Goal: Task Accomplishment & Management: Complete application form

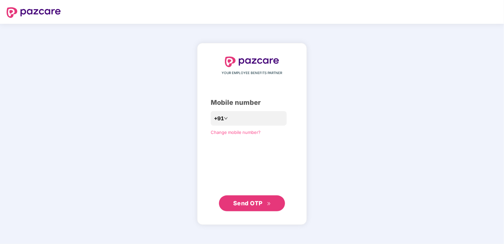
click at [331, 22] on header at bounding box center [252, 12] width 504 height 24
click at [234, 116] on input "number" at bounding box center [256, 118] width 54 height 11
click at [215, 175] on div "YOUR EMPLOYEE BENEFITS PARTNER Mobile number +91 Change mobile number? Send OTP" at bounding box center [252, 133] width 83 height 154
click at [234, 116] on input "number" at bounding box center [256, 118] width 54 height 11
click at [231, 119] on input "number" at bounding box center [256, 118] width 54 height 11
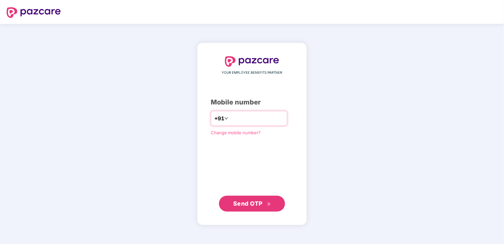
click at [229, 116] on input "number" at bounding box center [256, 118] width 54 height 11
paste input "**********"
type input "**********"
click at [259, 204] on span "Send OTP" at bounding box center [247, 202] width 29 height 7
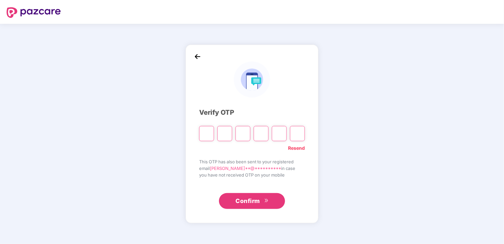
paste input "*"
type input "*"
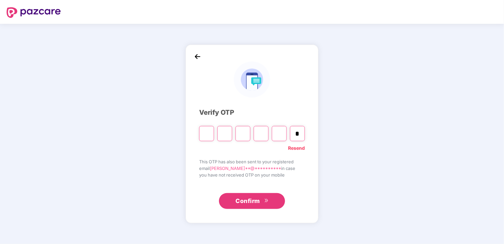
type input "*"
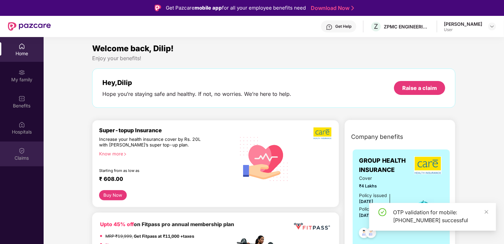
click at [23, 148] on img at bounding box center [21, 150] width 7 height 7
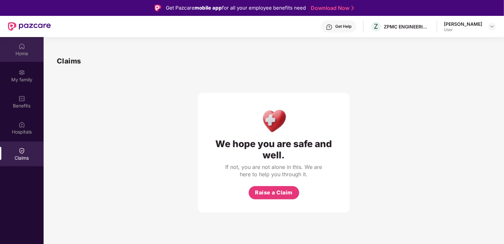
click at [22, 49] on img at bounding box center [21, 46] width 7 height 7
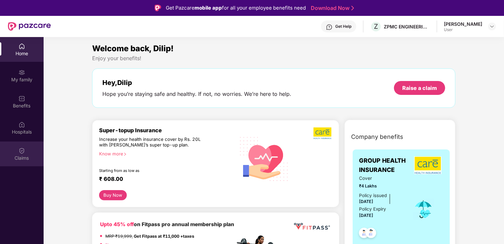
click at [15, 154] on div "Claims" at bounding box center [22, 153] width 44 height 25
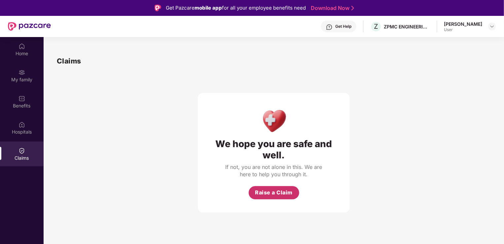
click at [278, 192] on span "Raise a Claim" at bounding box center [274, 192] width 38 height 8
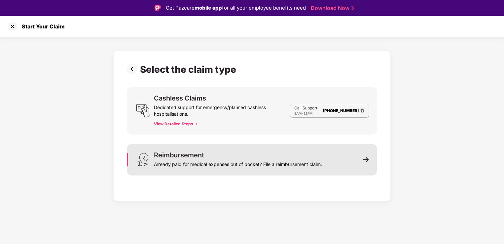
click at [192, 153] on div "Reimbursement" at bounding box center [179, 155] width 50 height 7
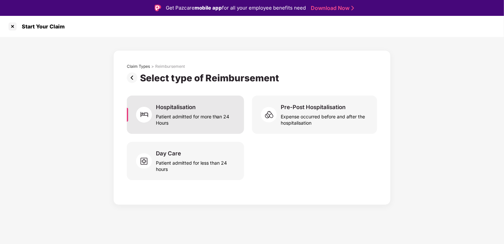
click at [199, 120] on div "Patient admitted for more than 24 Hours" at bounding box center [196, 118] width 80 height 15
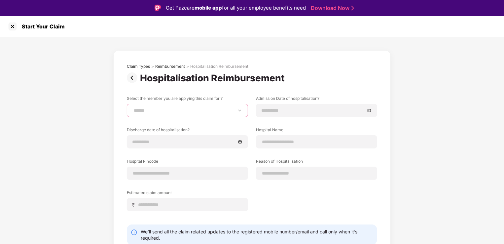
click at [183, 110] on select "**********" at bounding box center [187, 110] width 110 height 5
select select "**********"
click at [132, 108] on select "**********" at bounding box center [187, 110] width 110 height 5
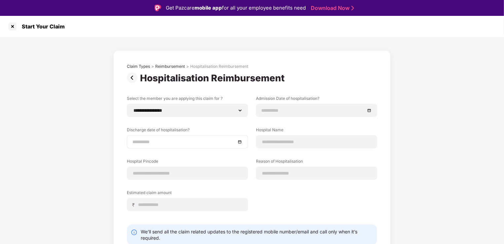
click at [167, 137] on div at bounding box center [187, 141] width 121 height 13
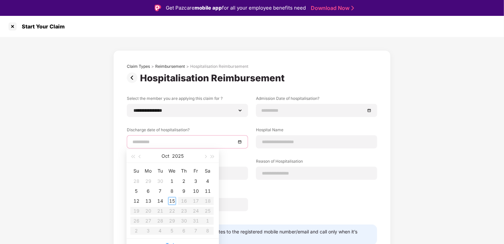
click at [167, 137] on div at bounding box center [187, 141] width 121 height 13
type input "**********"
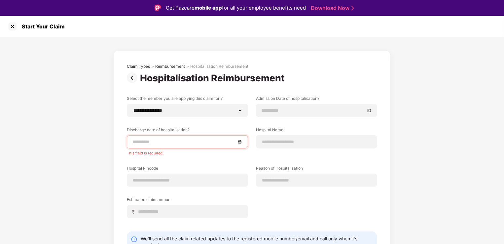
click at [293, 125] on div "**********" at bounding box center [252, 161] width 250 height 132
click at [287, 140] on input at bounding box center [316, 141] width 110 height 7
click at [238, 142] on div at bounding box center [187, 141] width 110 height 7
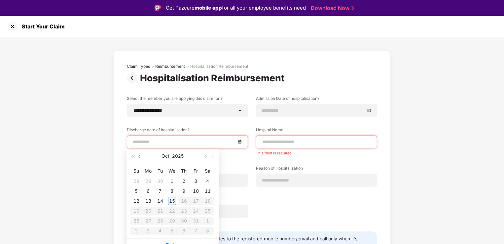
click at [140, 155] on span "button" at bounding box center [140, 156] width 3 height 3
type input "**********"
click at [159, 210] on div "23" at bounding box center [160, 211] width 8 height 8
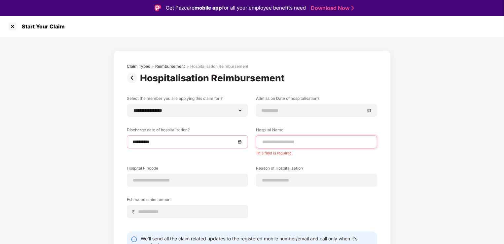
click at [296, 142] on input at bounding box center [316, 141] width 110 height 7
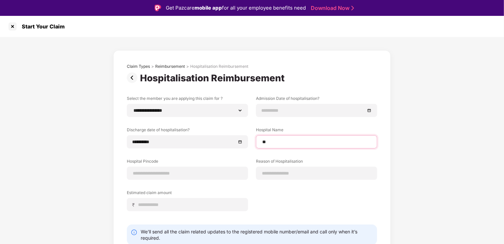
type input "*"
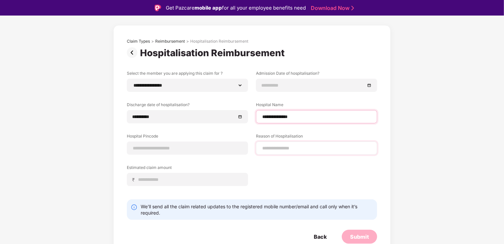
scroll to position [25, 0]
click at [308, 116] on input "**********" at bounding box center [316, 116] width 110 height 7
click at [261, 115] on input "**********" at bounding box center [316, 116] width 110 height 7
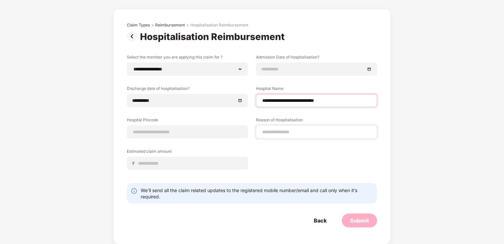
type input "**********"
click at [279, 131] on input at bounding box center [316, 131] width 110 height 7
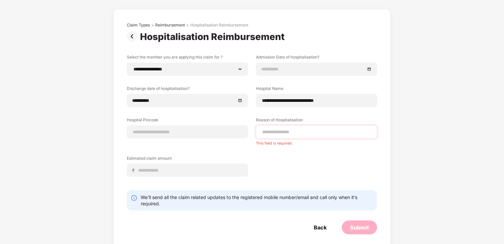
click at [278, 135] on div at bounding box center [316, 131] width 121 height 13
click at [280, 130] on input at bounding box center [316, 131] width 110 height 7
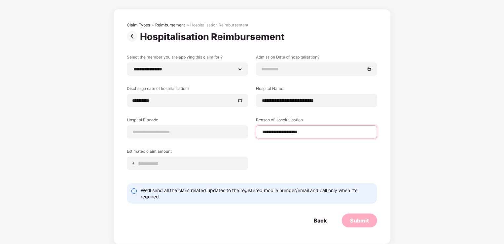
type input "**********"
click at [271, 154] on div "**********" at bounding box center [252, 116] width 250 height 125
click at [149, 128] on input at bounding box center [187, 131] width 110 height 7
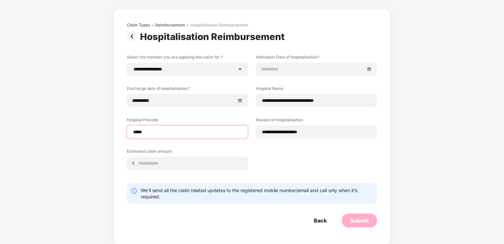
type input "******"
select select "*****"
select select "**********"
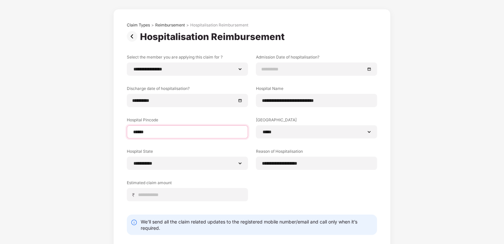
type input "******"
click at [188, 147] on div "**********" at bounding box center [252, 132] width 250 height 157
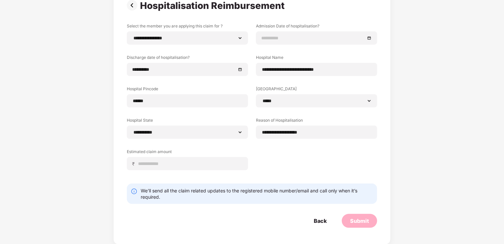
scroll to position [57, 0]
click at [286, 39] on input at bounding box center [312, 37] width 103 height 7
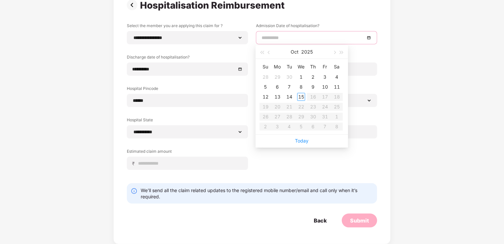
type input "**********"
click at [270, 53] on button "button" at bounding box center [268, 51] width 7 height 13
type input "**********"
drag, startPoint x: 292, startPoint y: 107, endPoint x: 288, endPoint y: 108, distance: 4.3
click at [291, 107] on div "23" at bounding box center [289, 107] width 8 height 8
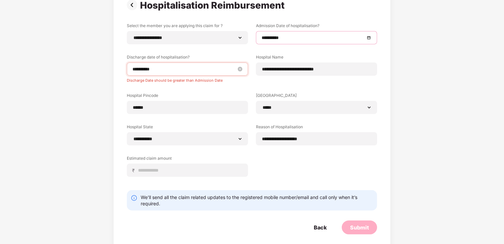
click at [137, 72] on input "**********" at bounding box center [183, 68] width 103 height 7
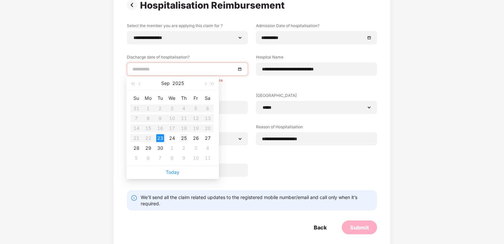
type input "**********"
click at [184, 136] on div "25" at bounding box center [184, 138] width 8 height 8
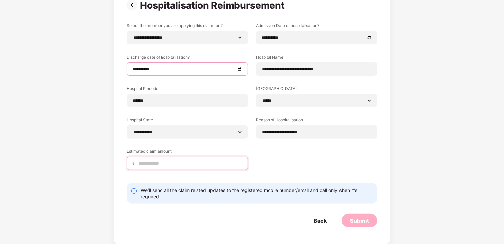
click at [172, 160] on input at bounding box center [190, 163] width 105 height 7
type input "*"
type input "*****"
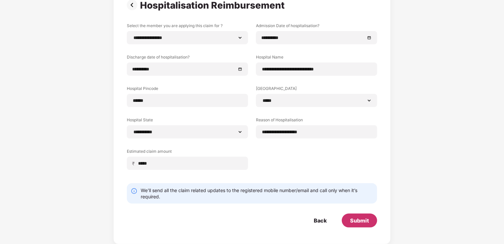
click at [360, 224] on div "Submit" at bounding box center [359, 220] width 35 height 14
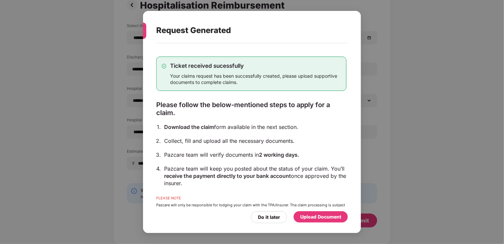
click at [326, 214] on div "Upload Document" at bounding box center [320, 216] width 41 height 7
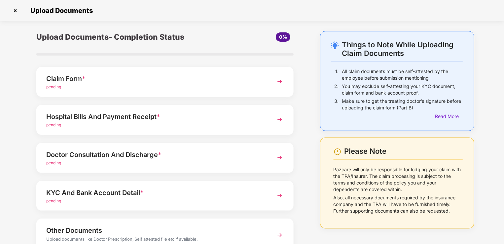
click at [81, 77] on div "Claim Form *" at bounding box center [155, 78] width 218 height 11
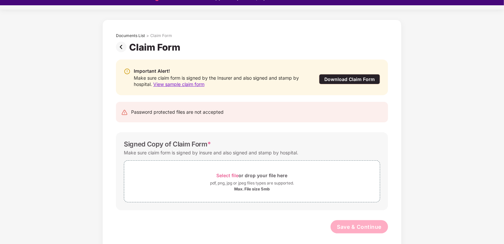
scroll to position [16, 0]
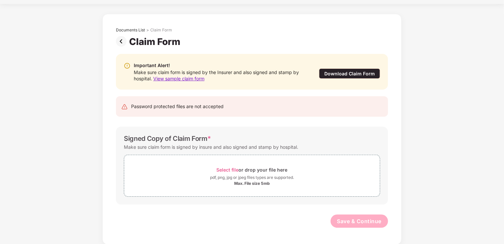
click at [350, 72] on div "Download Claim Form" at bounding box center [349, 73] width 61 height 10
click at [178, 106] on div "Password protected files are not accepted" at bounding box center [177, 106] width 92 height 7
click at [142, 140] on div "Signed Copy of Claim Form *" at bounding box center [167, 138] width 87 height 8
click at [141, 140] on div "Signed Copy of Claim Form *" at bounding box center [167, 138] width 87 height 8
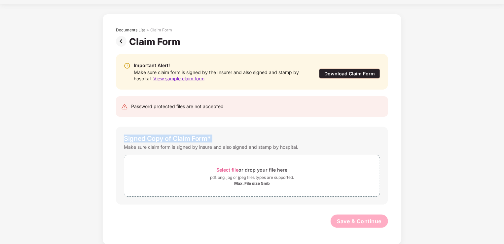
click at [141, 140] on div "Signed Copy of Claim Form *" at bounding box center [167, 138] width 87 height 8
click at [336, 133] on div "Signed Copy of Claim Form * Make sure claim form is signed by insure and also s…" at bounding box center [252, 165] width 272 height 78
click at [232, 167] on span "Select file" at bounding box center [228, 170] width 22 height 6
click at [119, 42] on img at bounding box center [122, 41] width 13 height 11
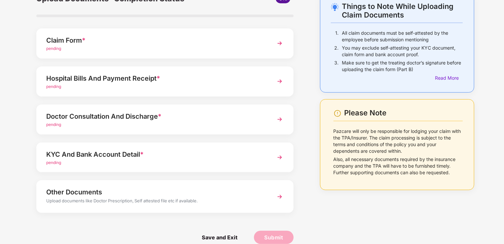
scroll to position [48, 0]
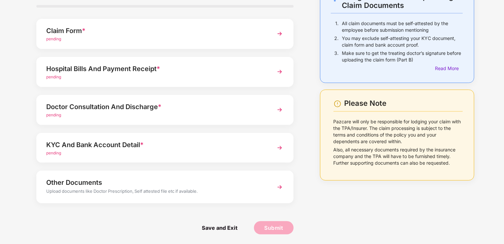
click at [96, 69] on div "Hospital Bills And Payment Receipt *" at bounding box center [155, 68] width 218 height 11
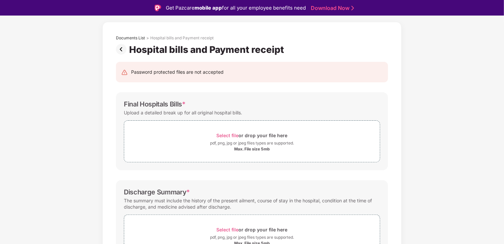
scroll to position [25, 0]
click at [230, 135] on span "Select file" at bounding box center [228, 136] width 22 height 6
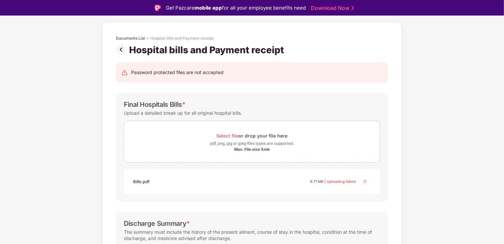
click at [225, 135] on span "Select file" at bounding box center [228, 136] width 22 height 6
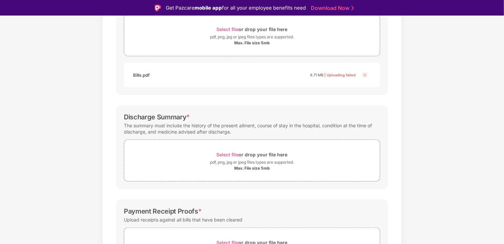
scroll to position [188, 0]
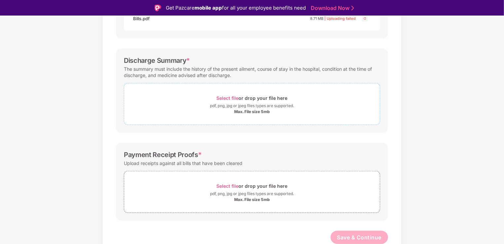
click at [230, 98] on span "Select file" at bounding box center [228, 98] width 22 height 6
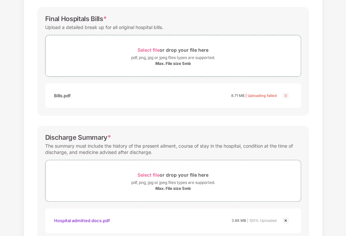
scroll to position [0, 0]
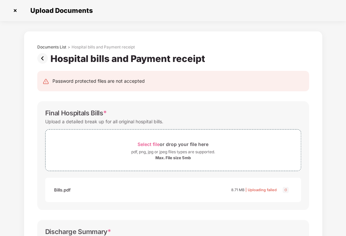
click at [273, 188] on span "| Uploading failed" at bounding box center [261, 190] width 31 height 5
click at [263, 191] on span "| Uploading failed" at bounding box center [261, 190] width 31 height 5
click at [232, 192] on div "8.71 MB | Uploading failed" at bounding box center [254, 190] width 46 height 7
click at [89, 135] on span "Select file or drop your file here pdf, png, jpg or jpeg files types are suppor…" at bounding box center [174, 150] width 256 height 31
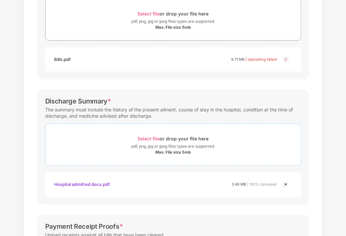
scroll to position [132, 0]
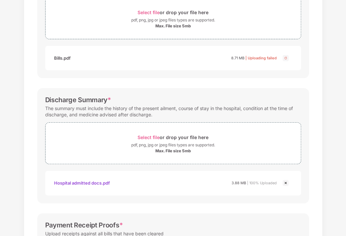
click at [64, 56] on div "Bills.pdf" at bounding box center [62, 57] width 17 height 11
click at [139, 56] on div "Bills.pdf 8.71 MB | Uploading failed" at bounding box center [165, 57] width 223 height 11
click at [81, 54] on div "Bills.pdf 8.71 MB | Uploading failed" at bounding box center [165, 57] width 223 height 11
click at [65, 58] on div "Bills.pdf" at bounding box center [62, 57] width 17 height 11
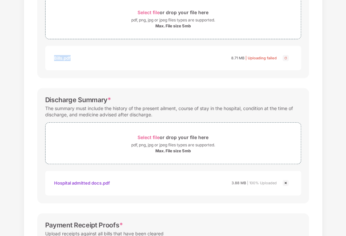
click at [65, 58] on div "Bills.pdf" at bounding box center [62, 57] width 17 height 11
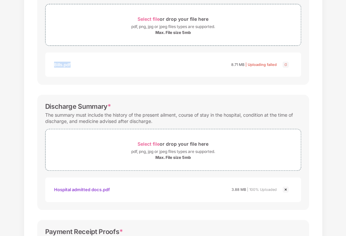
scroll to position [165, 0]
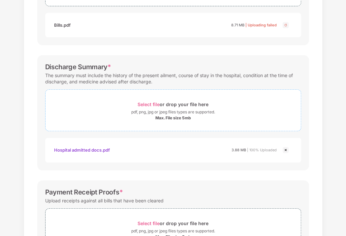
click at [148, 105] on span "Select file" at bounding box center [149, 105] width 22 height 6
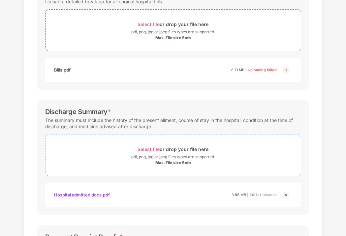
scroll to position [66, 0]
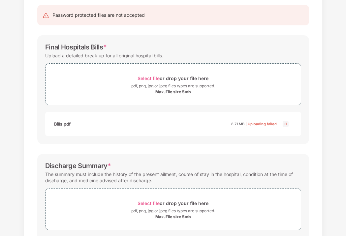
click at [262, 123] on span "| Uploading failed" at bounding box center [261, 124] width 31 height 5
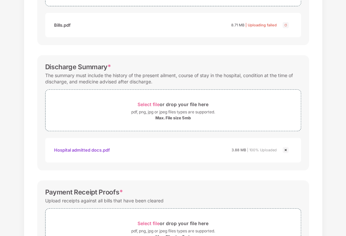
scroll to position [99, 0]
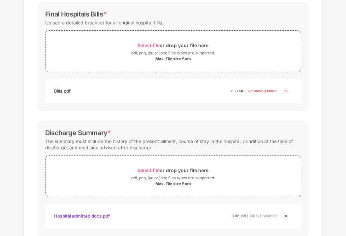
click at [286, 91] on img at bounding box center [286, 91] width 8 height 8
click at [262, 88] on div "8.71 MB | Uploading failed" at bounding box center [254, 91] width 46 height 7
click at [262, 92] on span "| Uploading failed" at bounding box center [261, 91] width 31 height 5
click at [289, 90] on img at bounding box center [286, 91] width 8 height 8
click at [57, 93] on div "Bills.pdf" at bounding box center [62, 91] width 17 height 11
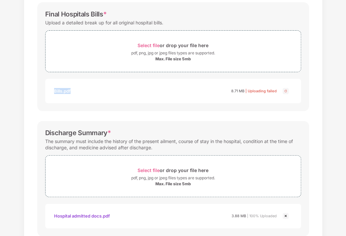
drag, startPoint x: 87, startPoint y: 89, endPoint x: 48, endPoint y: 95, distance: 39.2
click at [48, 95] on div "Bills.pdf 8.71 MB | Uploading failed" at bounding box center [173, 91] width 256 height 24
click at [152, 42] on div "Select file or drop your file here" at bounding box center [173, 45] width 71 height 9
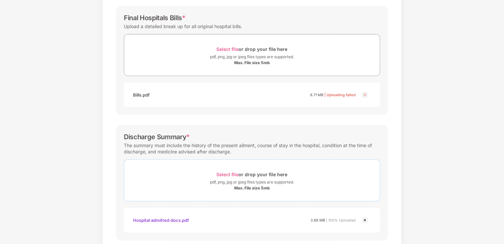
scroll to position [87, 0]
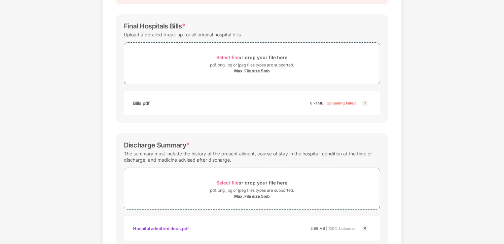
click at [138, 99] on div "Bills.pdf" at bounding box center [141, 102] width 17 height 11
click at [138, 106] on div "Bills.pdf" at bounding box center [141, 102] width 17 height 11
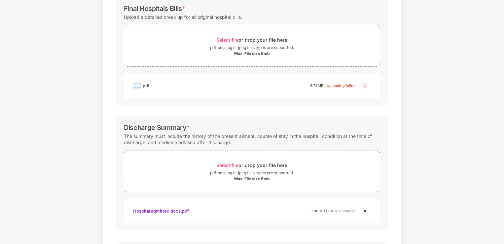
scroll to position [120, 0]
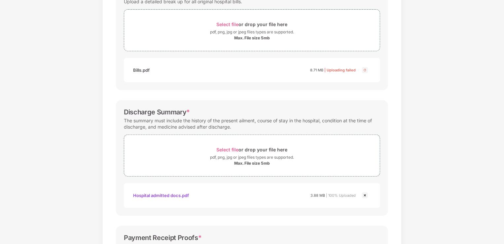
click at [150, 198] on div "Hospital admitted docs.pdf" at bounding box center [161, 194] width 56 height 11
click at [454, 59] on div "Documents List > Hospital bills and Payment receipt Hospital bills and Payment …" at bounding box center [252, 127] width 504 height 432
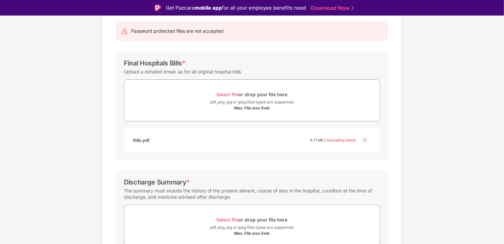
scroll to position [33, 0]
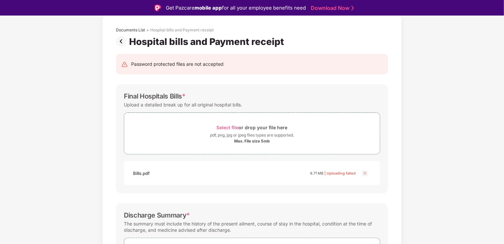
click at [136, 62] on div "Password protected files are not accepted" at bounding box center [177, 63] width 92 height 7
click at [267, 65] on div "Password protected files are not accepted" at bounding box center [251, 63] width 261 height 7
click at [122, 42] on img at bounding box center [122, 41] width 13 height 11
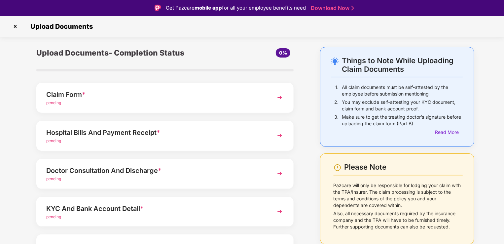
click at [59, 139] on span "pending" at bounding box center [53, 140] width 15 height 5
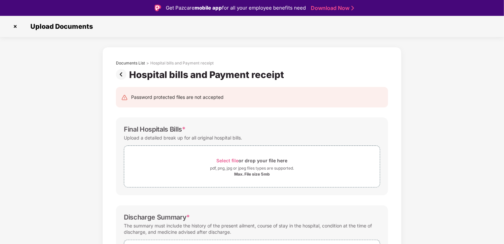
click at [116, 75] on img at bounding box center [122, 74] width 13 height 11
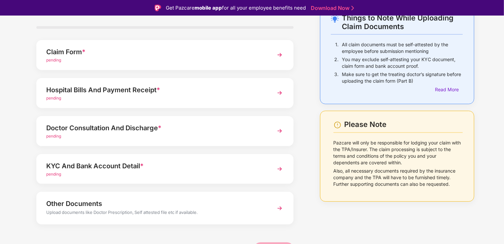
scroll to position [48, 0]
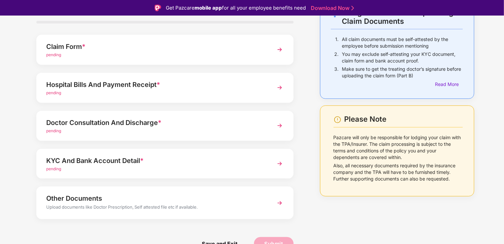
click at [119, 125] on div "Doctor Consultation And Discharge *" at bounding box center [155, 122] width 218 height 11
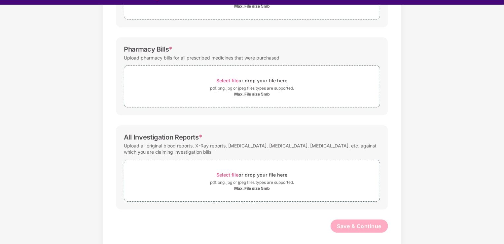
scroll to position [16, 0]
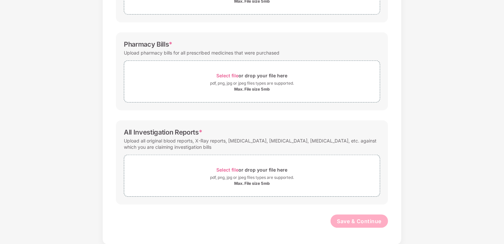
click at [157, 131] on div "All Investigation Reports *" at bounding box center [163, 132] width 79 height 8
click at [278, 122] on div "All Investigation Reports * Upload all original blood reports, X-Ray reports, […" at bounding box center [252, 162] width 272 height 84
click at [227, 169] on span "Select file" at bounding box center [228, 170] width 22 height 6
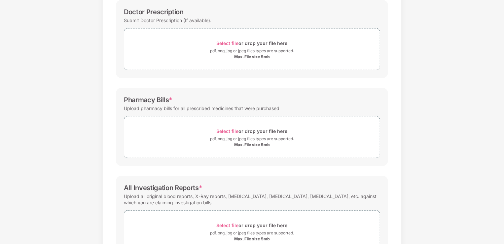
scroll to position [91, 0]
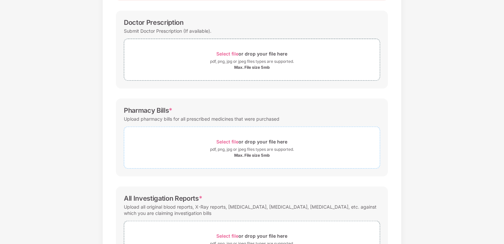
click at [231, 141] on span "Select file" at bounding box center [228, 142] width 22 height 6
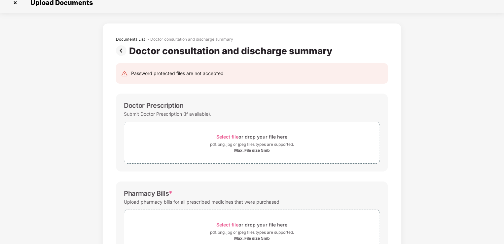
scroll to position [0, 0]
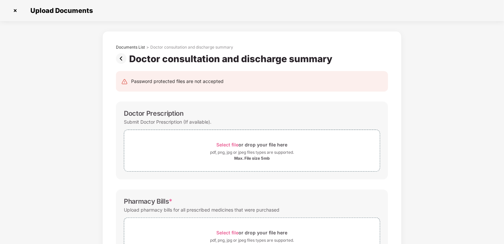
click at [123, 61] on img at bounding box center [122, 58] width 13 height 11
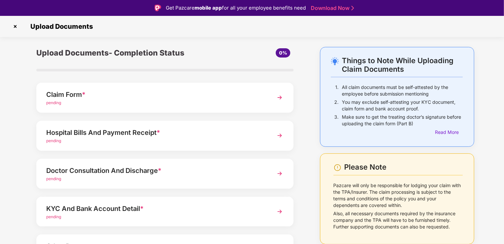
click at [62, 127] on div "Hospital Bills And Payment Receipt *" at bounding box center [155, 132] width 218 height 11
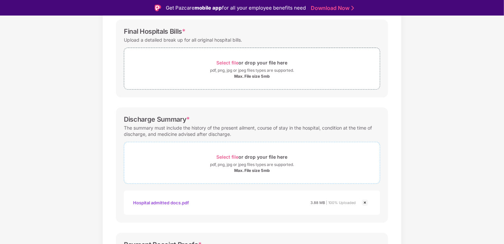
scroll to position [99, 0]
click at [226, 154] on span "Select file" at bounding box center [228, 156] width 22 height 6
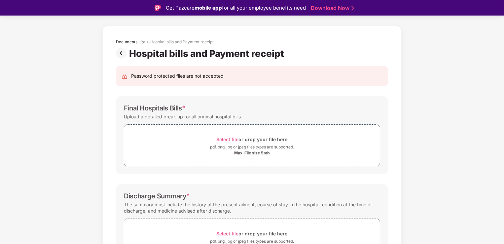
scroll to position [0, 0]
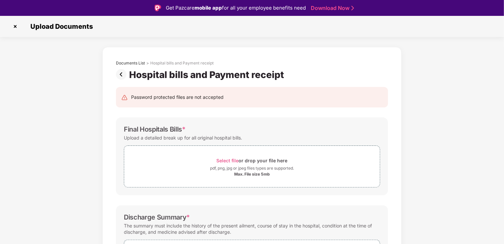
click at [119, 73] on img at bounding box center [122, 74] width 13 height 11
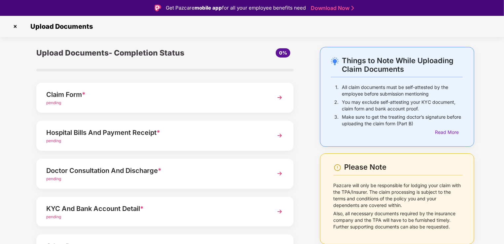
click at [57, 171] on div "Doctor Consultation And Discharge *" at bounding box center [155, 170] width 218 height 11
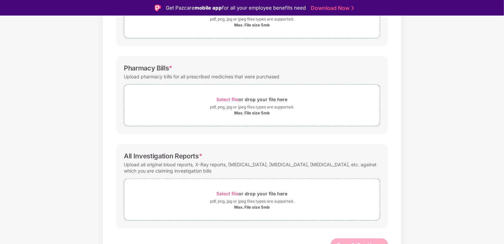
scroll to position [157, 0]
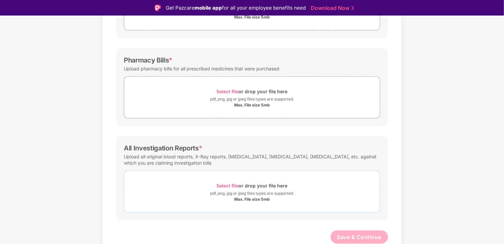
click at [222, 186] on span "Select file" at bounding box center [228, 186] width 22 height 6
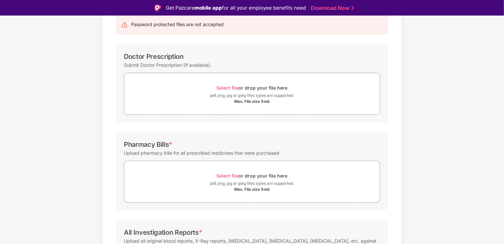
scroll to position [22, 0]
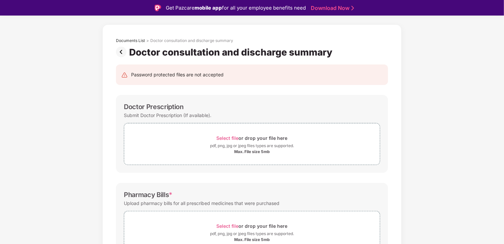
click at [122, 52] on img at bounding box center [122, 52] width 13 height 11
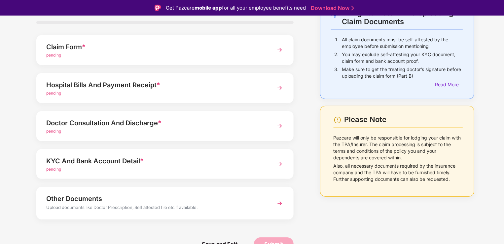
scroll to position [48, 0]
click at [84, 122] on div "Doctor Consultation And Discharge *" at bounding box center [155, 122] width 218 height 11
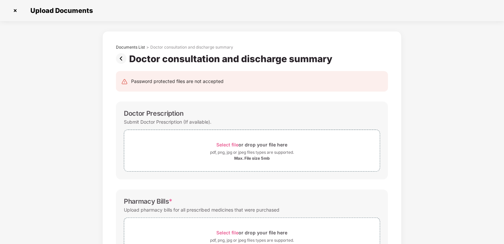
click at [120, 55] on img at bounding box center [122, 58] width 13 height 11
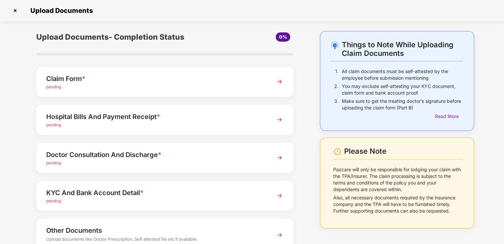
click at [90, 120] on div "Hospital Bills And Payment Receipt *" at bounding box center [155, 116] width 218 height 11
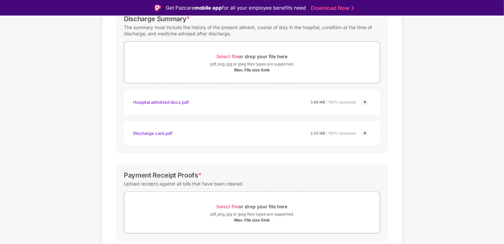
scroll to position [219, 0]
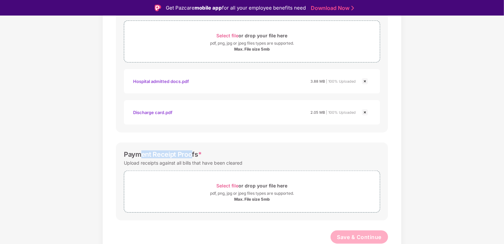
drag, startPoint x: 143, startPoint y: 156, endPoint x: 190, endPoint y: 156, distance: 47.2
click at [190, 156] on div "Payment Receipt Proofs *" at bounding box center [163, 154] width 78 height 8
drag, startPoint x: 190, startPoint y: 156, endPoint x: 253, endPoint y: 150, distance: 63.3
click at [253, 150] on div "Payment Receipt Proofs *" at bounding box center [252, 154] width 256 height 8
click at [223, 186] on span "Select file" at bounding box center [228, 186] width 22 height 6
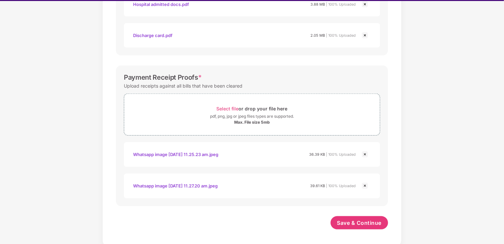
scroll to position [16, 0]
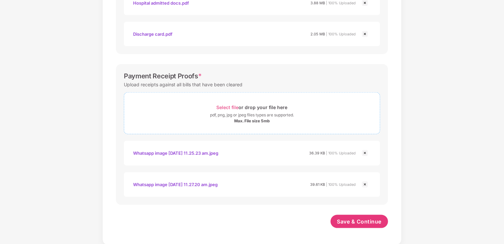
click at [223, 106] on span "Select file" at bounding box center [228, 107] width 22 height 6
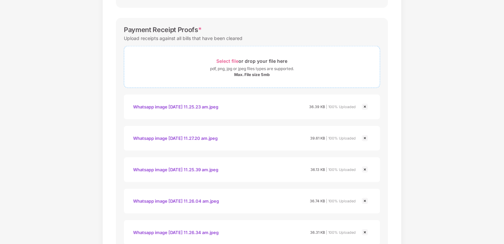
scroll to position [277, 0]
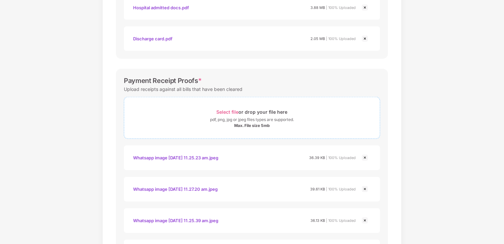
click at [221, 111] on span "Select file" at bounding box center [228, 112] width 22 height 6
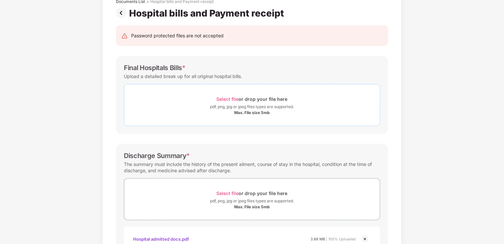
scroll to position [13, 0]
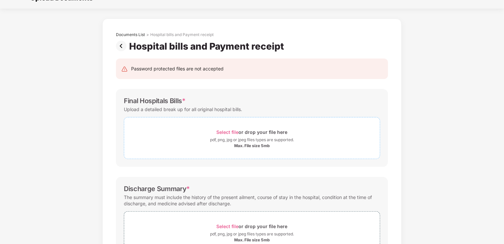
click at [228, 133] on span "Select file" at bounding box center [228, 132] width 22 height 6
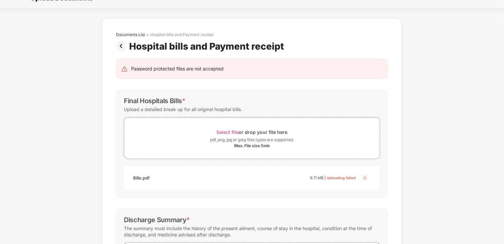
click at [139, 178] on div "Bills.pdf" at bounding box center [141, 177] width 17 height 11
click at [160, 179] on div "Bills.pdf 8.71 MB | Uploading failed" at bounding box center [244, 177] width 223 height 11
click at [340, 176] on span "| Uploading failed" at bounding box center [339, 177] width 31 height 5
drag, startPoint x: 301, startPoint y: 179, endPoint x: 331, endPoint y: 179, distance: 30.0
click at [331, 179] on div "Bills.pdf 8.71 MB | Uploading failed" at bounding box center [244, 177] width 223 height 11
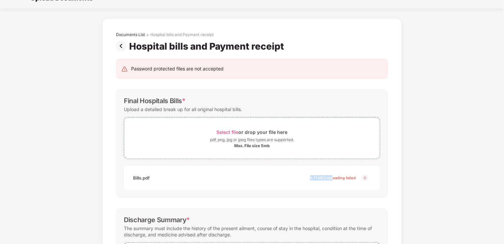
click at [366, 176] on img at bounding box center [365, 178] width 8 height 8
click at [140, 179] on div "Bills.pdf" at bounding box center [141, 177] width 17 height 11
drag, startPoint x: 140, startPoint y: 179, endPoint x: 186, endPoint y: 192, distance: 48.1
click at [196, 192] on div "Final Hospitals Bills * Upload a detailed break up for all original hospital bi…" at bounding box center [252, 143] width 272 height 109
click at [139, 174] on div "Bills.pdf" at bounding box center [141, 177] width 17 height 11
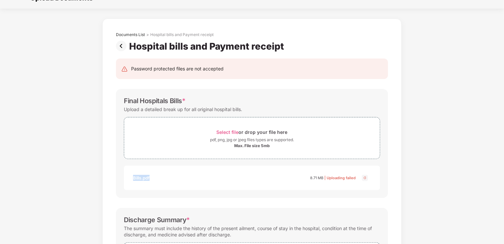
drag, startPoint x: 130, startPoint y: 179, endPoint x: 161, endPoint y: 178, distance: 30.7
click at [161, 178] on div "Bills.pdf 8.71 MB | Uploading failed" at bounding box center [251, 177] width 243 height 11
drag, startPoint x: 161, startPoint y: 178, endPoint x: 274, endPoint y: 199, distance: 114.9
click at [330, 172] on div "Bills.pdf 8.71 MB | Uploading failed" at bounding box center [244, 177] width 223 height 11
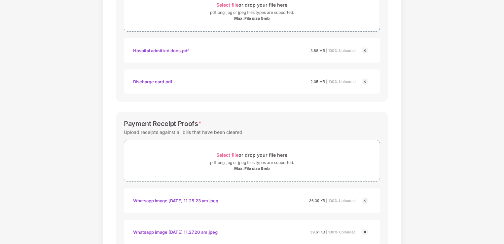
scroll to position [100, 0]
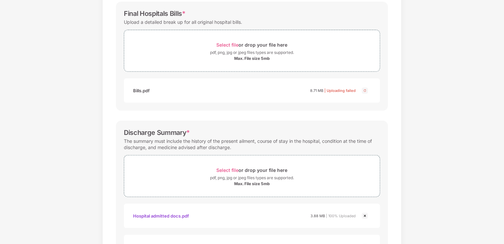
click at [347, 92] on span "| Uploading failed" at bounding box center [339, 90] width 31 height 5
click at [368, 90] on img at bounding box center [365, 90] width 8 height 8
drag, startPoint x: 362, startPoint y: 92, endPoint x: 211, endPoint y: 99, distance: 151.0
click at [211, 99] on div "Bills.pdf 8.71 MB | Uploading failed" at bounding box center [252, 90] width 256 height 24
drag, startPoint x: 147, startPoint y: 87, endPoint x: 216, endPoint y: 85, distance: 69.0
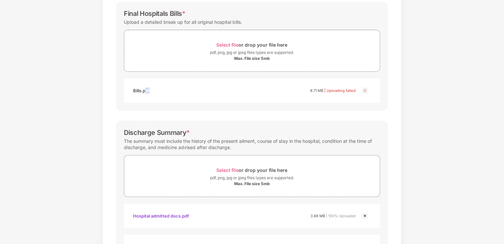
click at [216, 85] on div "Bills.pdf 8.71 MB | Uploading failed" at bounding box center [244, 90] width 223 height 11
click at [240, 88] on div "Bills.pdf 8.71 MB | Uploading failed" at bounding box center [244, 90] width 223 height 11
click at [265, 59] on div "Max. File size 5mb" at bounding box center [252, 58] width 36 height 5
drag, startPoint x: 115, startPoint y: 90, endPoint x: 155, endPoint y: 88, distance: 40.7
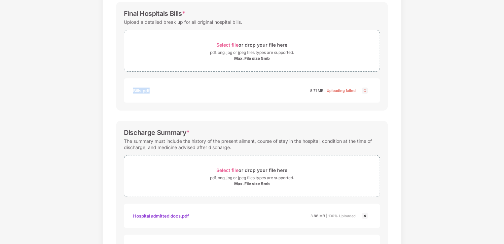
drag, startPoint x: 155, startPoint y: 88, endPoint x: 160, endPoint y: 95, distance: 8.3
click at [160, 95] on div "Bills.pdf 8.71 MB | Uploading failed" at bounding box center [244, 90] width 223 height 11
click at [168, 88] on div "Bills.pdf 8.71 MB | Uploading failed" at bounding box center [244, 90] width 223 height 11
click at [208, 93] on div "Bills.pdf 8.71 MB | Uploading failed" at bounding box center [244, 90] width 223 height 11
click at [373, 90] on div "Bills.pdf 8.71 MB | Uploading failed" at bounding box center [252, 90] width 256 height 24
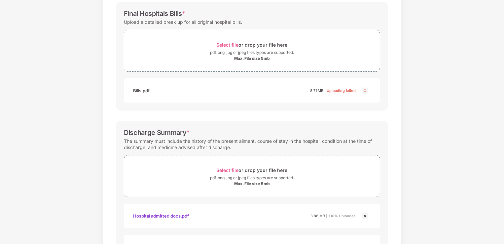
drag, startPoint x: 373, startPoint y: 91, endPoint x: 286, endPoint y: 89, distance: 87.5
click at [286, 89] on div "Bills.pdf 8.71 MB | Uploading failed" at bounding box center [244, 90] width 223 height 11
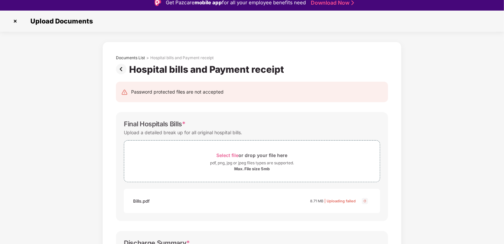
scroll to position [0, 0]
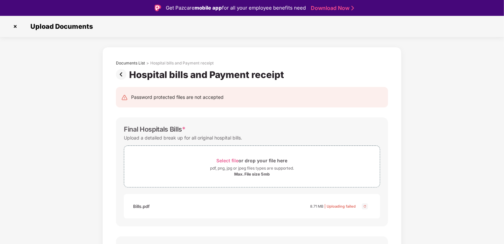
click at [120, 73] on img at bounding box center [122, 74] width 13 height 11
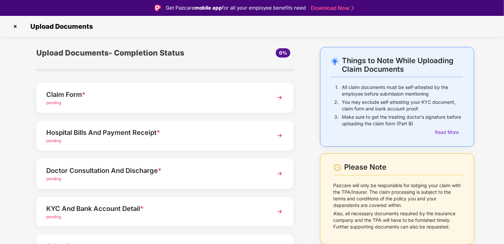
click at [88, 133] on div "Hospital Bills And Payment Receipt *" at bounding box center [155, 132] width 218 height 11
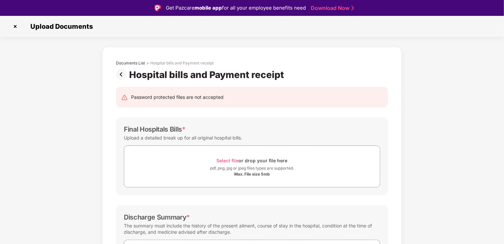
click at [123, 73] on img at bounding box center [122, 74] width 13 height 11
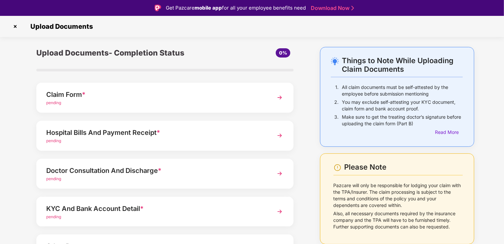
click at [76, 172] on div "Doctor Consultation And Discharge *" at bounding box center [155, 170] width 218 height 11
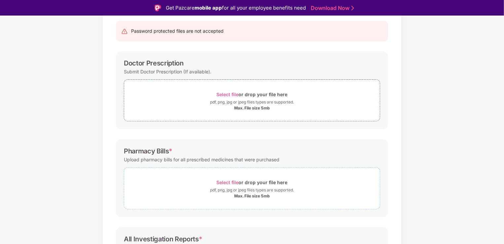
scroll to position [132, 0]
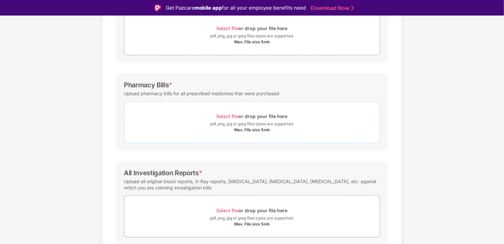
click at [225, 118] on span "Select file" at bounding box center [228, 116] width 22 height 6
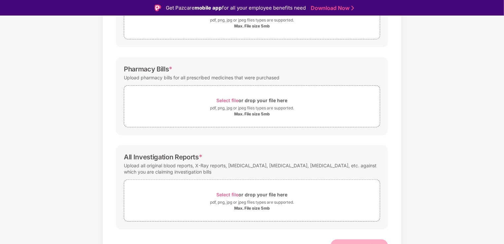
scroll to position [157, 0]
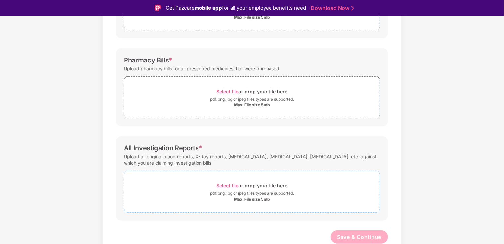
click at [227, 186] on span "Select file" at bounding box center [228, 186] width 22 height 6
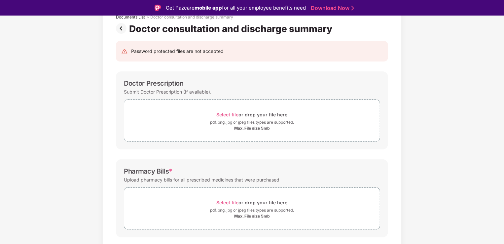
scroll to position [0, 0]
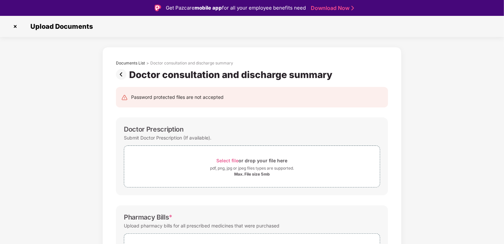
click at [120, 74] on img at bounding box center [122, 74] width 13 height 11
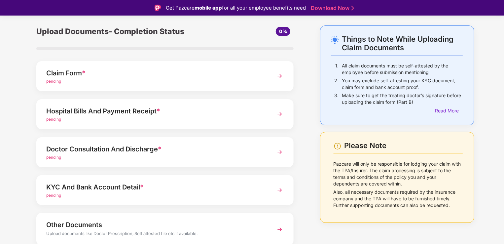
scroll to position [33, 0]
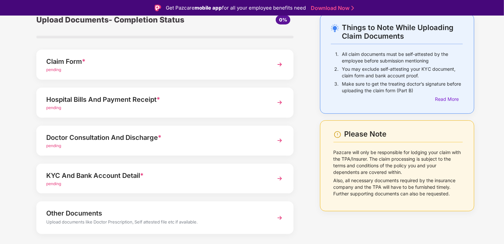
click at [112, 173] on div "KYC And Bank Account Detail *" at bounding box center [155, 175] width 218 height 11
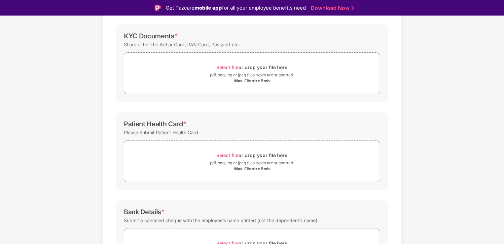
scroll to position [132, 0]
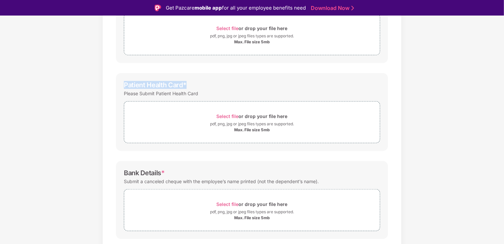
drag, startPoint x: 122, startPoint y: 86, endPoint x: 193, endPoint y: 83, distance: 71.1
click at [193, 83] on div "Patient Health Card * Please Submit Patient Health Card Select file or drop you…" at bounding box center [252, 112] width 272 height 78
drag, startPoint x: 193, startPoint y: 83, endPoint x: 269, endPoint y: 84, distance: 76.6
click at [269, 84] on div "Patient Health Card *" at bounding box center [252, 85] width 256 height 8
click at [197, 94] on div "Please Submit Patient Health Card" at bounding box center [161, 93] width 74 height 9
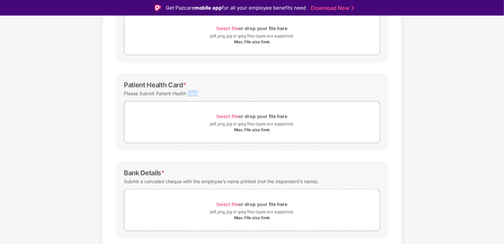
click at [197, 94] on div "Please Submit Patient Health Card" at bounding box center [161, 93] width 74 height 9
drag, startPoint x: 197, startPoint y: 94, endPoint x: 333, endPoint y: 87, distance: 136.2
click at [333, 87] on div "Patient Health Card *" at bounding box center [252, 85] width 256 height 8
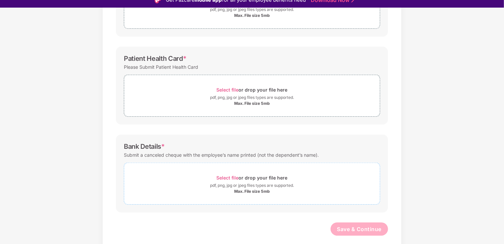
scroll to position [16, 0]
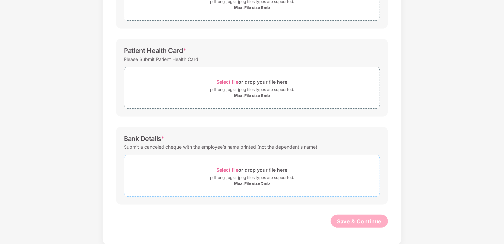
click at [229, 170] on span "Select file" at bounding box center [228, 170] width 22 height 6
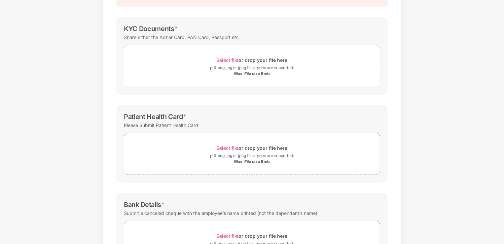
click at [226, 58] on span "Select file" at bounding box center [228, 60] width 22 height 6
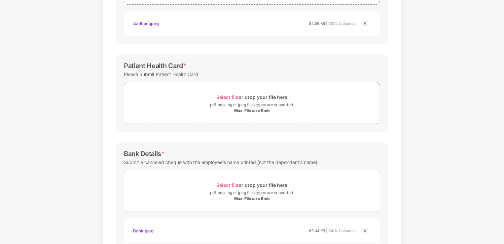
scroll to position [114, 0]
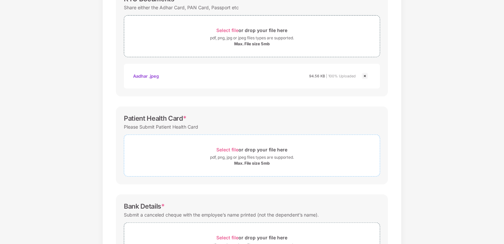
click at [229, 147] on span "Select file" at bounding box center [228, 150] width 22 height 6
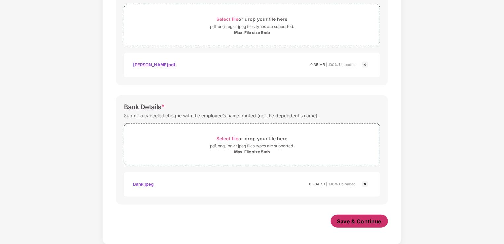
scroll to position [244, 0]
click at [348, 219] on span "Save & Continue" at bounding box center [359, 221] width 45 height 7
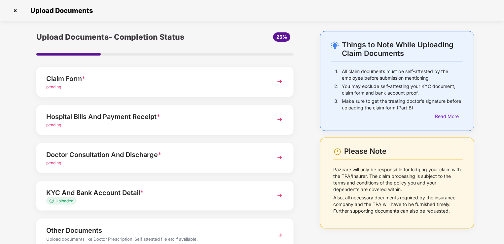
click at [87, 117] on div "Hospital Bills And Payment Receipt *" at bounding box center [155, 116] width 218 height 11
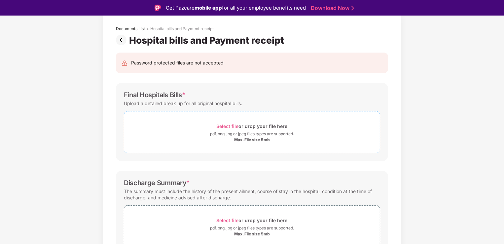
scroll to position [66, 0]
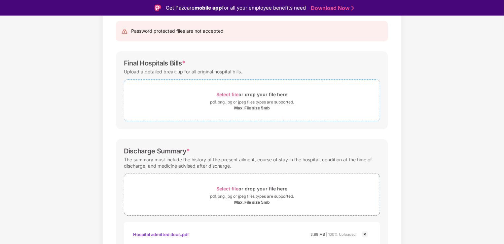
click at [224, 93] on span "Select file" at bounding box center [228, 94] width 22 height 6
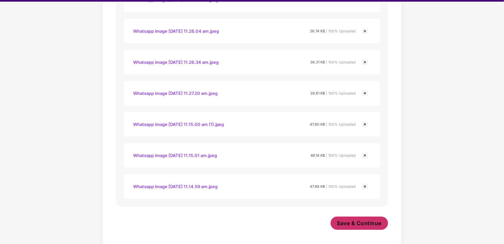
scroll to position [16, 0]
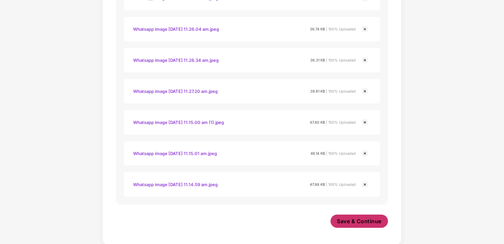
click at [353, 218] on span "Save & Continue" at bounding box center [359, 220] width 45 height 7
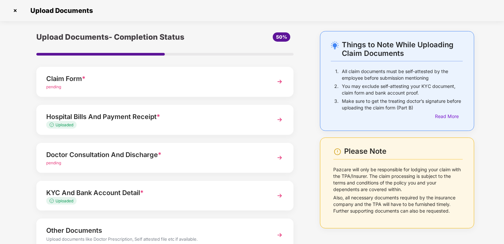
scroll to position [33, 0]
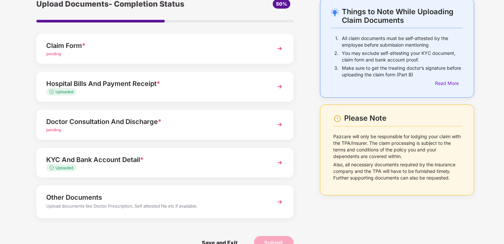
click at [55, 129] on span "pending" at bounding box center [53, 129] width 15 height 5
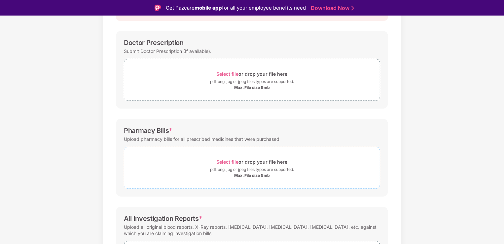
scroll to position [99, 0]
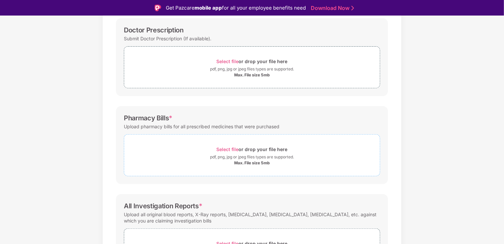
click at [226, 148] on span "Select file" at bounding box center [228, 149] width 22 height 6
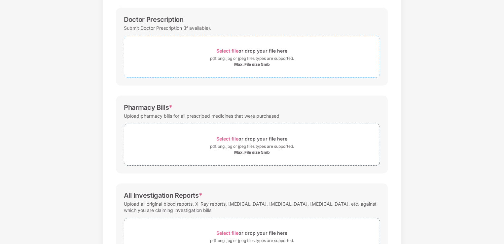
scroll to position [91, 0]
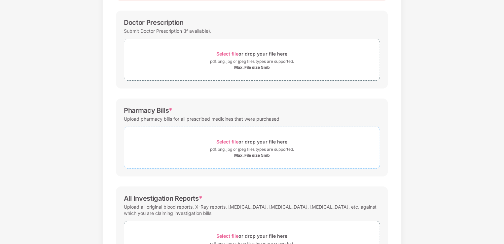
click at [226, 139] on span "Select file" at bounding box center [228, 142] width 22 height 6
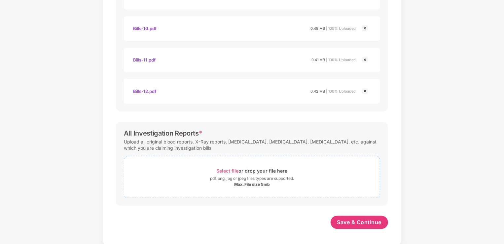
scroll to position [533, 0]
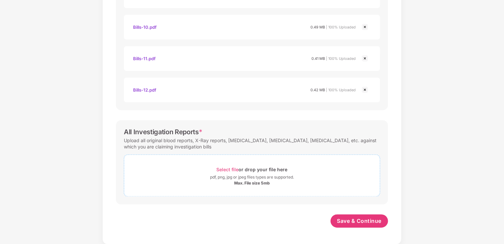
click at [227, 171] on span "Select file" at bounding box center [228, 170] width 22 height 6
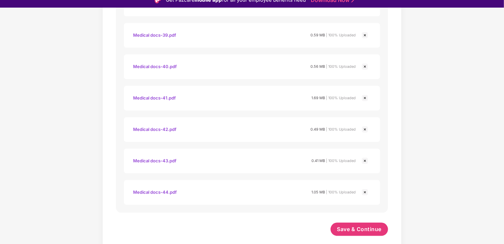
scroll to position [16, 0]
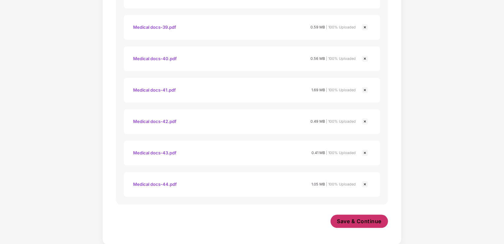
drag, startPoint x: 346, startPoint y: 220, endPoint x: 354, endPoint y: 218, distance: 8.1
click at [346, 221] on span "Save & Continue" at bounding box center [359, 220] width 45 height 7
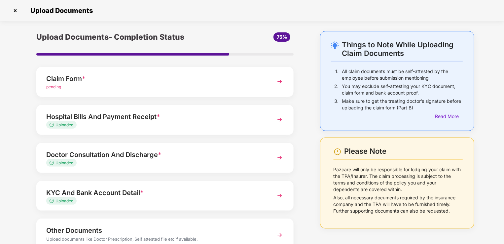
click at [78, 114] on div "Hospital Bills And Payment Receipt *" at bounding box center [155, 116] width 218 height 11
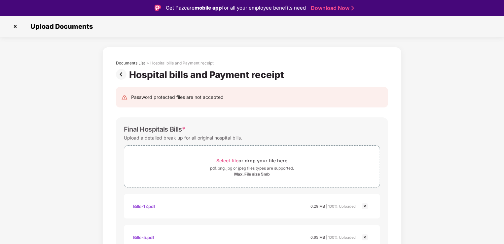
click at [121, 73] on img at bounding box center [122, 74] width 13 height 11
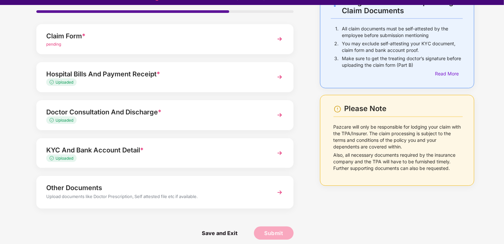
scroll to position [16, 0]
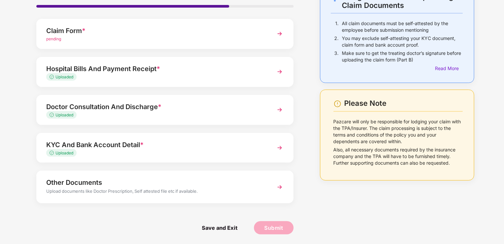
click at [87, 188] on div "Upload documents like Doctor Prescription, Self attested file etc if available." at bounding box center [155, 192] width 218 height 9
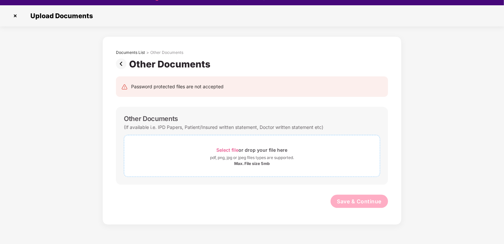
scroll to position [16, 0]
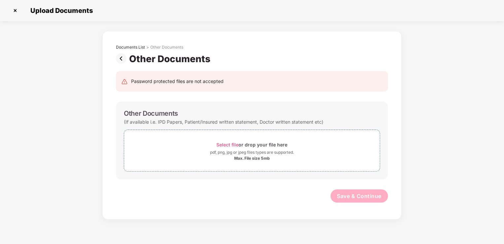
click at [123, 60] on img at bounding box center [122, 58] width 13 height 11
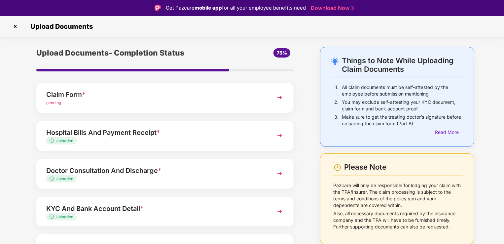
click at [82, 140] on div "Uploaded" at bounding box center [155, 141] width 218 height 6
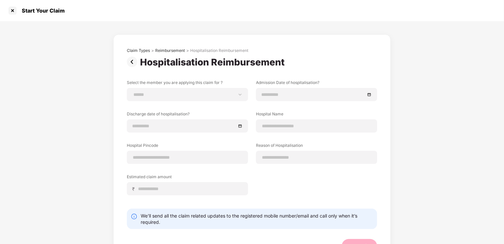
scroll to position [25, 0]
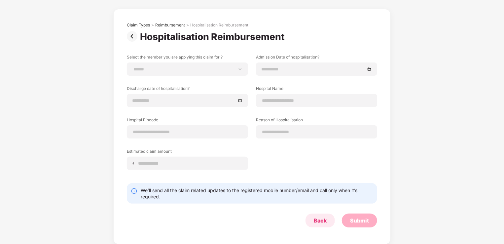
click at [317, 221] on div "Back" at bounding box center [320, 220] width 13 height 7
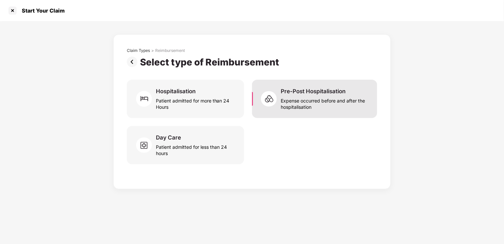
click at [345, 103] on div "Expense occurred before and after the hospitalisation" at bounding box center [325, 102] width 88 height 15
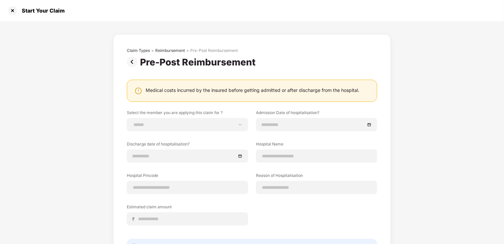
click at [304, 89] on div "Medical costs incurred by the insured before getting admitted or after discharg…" at bounding box center [253, 90] width 214 height 6
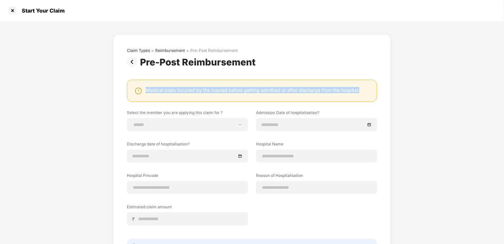
click at [304, 89] on div "Medical costs incurred by the insured before getting admitted or after discharg…" at bounding box center [253, 90] width 214 height 6
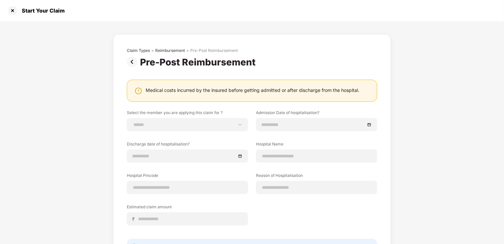
click at [49, 117] on div "**********" at bounding box center [252, 160] width 504 height 278
click at [9, 11] on div at bounding box center [12, 10] width 11 height 11
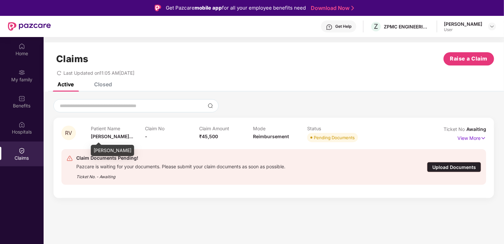
click at [120, 138] on span "[PERSON_NAME]..." at bounding box center [112, 136] width 42 height 6
click at [119, 139] on span "[PERSON_NAME]..." at bounding box center [112, 136] width 42 height 6
click at [351, 140] on div "Pending Documents" at bounding box center [334, 137] width 41 height 7
click at [479, 139] on p "View More" at bounding box center [471, 137] width 29 height 9
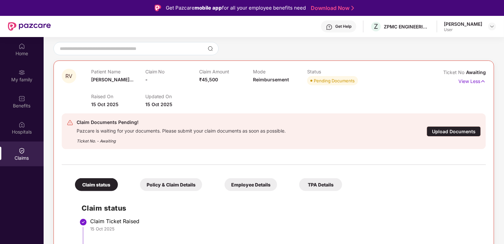
scroll to position [33, 0]
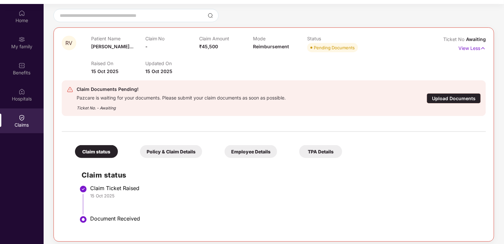
click at [451, 95] on div "Upload Documents" at bounding box center [454, 98] width 54 height 10
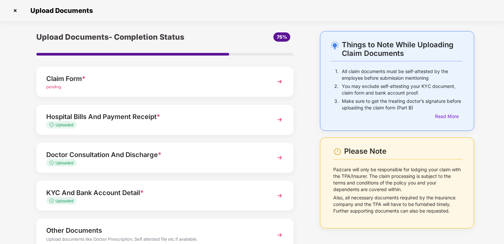
click at [15, 11] on img at bounding box center [15, 10] width 11 height 11
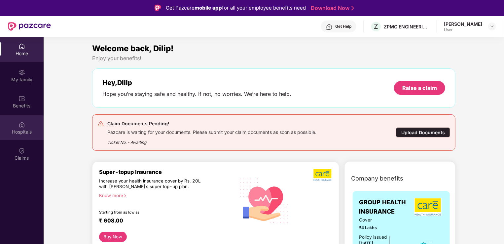
click at [20, 131] on div "Hospitals" at bounding box center [22, 131] width 44 height 7
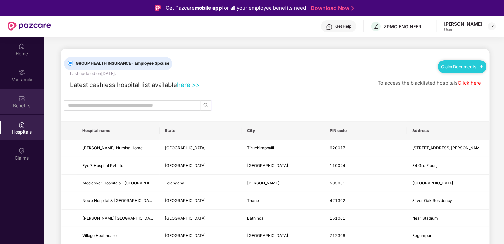
click at [21, 104] on div "Benefits" at bounding box center [22, 105] width 44 height 7
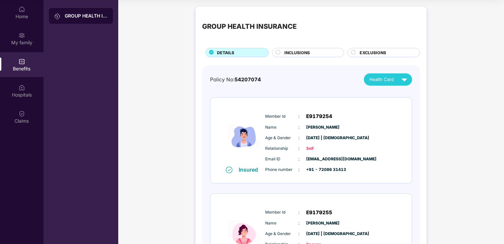
click at [253, 79] on span "54207074" at bounding box center [247, 79] width 26 height 6
drag, startPoint x: 253, startPoint y: 79, endPoint x: 296, endPoint y: 80, distance: 43.3
click at [296, 80] on div "Policy No: 54207074 Health Card" at bounding box center [311, 79] width 202 height 12
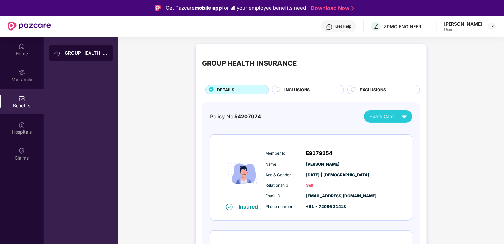
click at [154, 92] on div "GROUP HEALTH INSURANCE DETAILS INCLUSIONS EXCLUSIONS Policy No: 54207074 Health…" at bounding box center [311, 198] width 386 height 317
